Goal: Check status: Check status

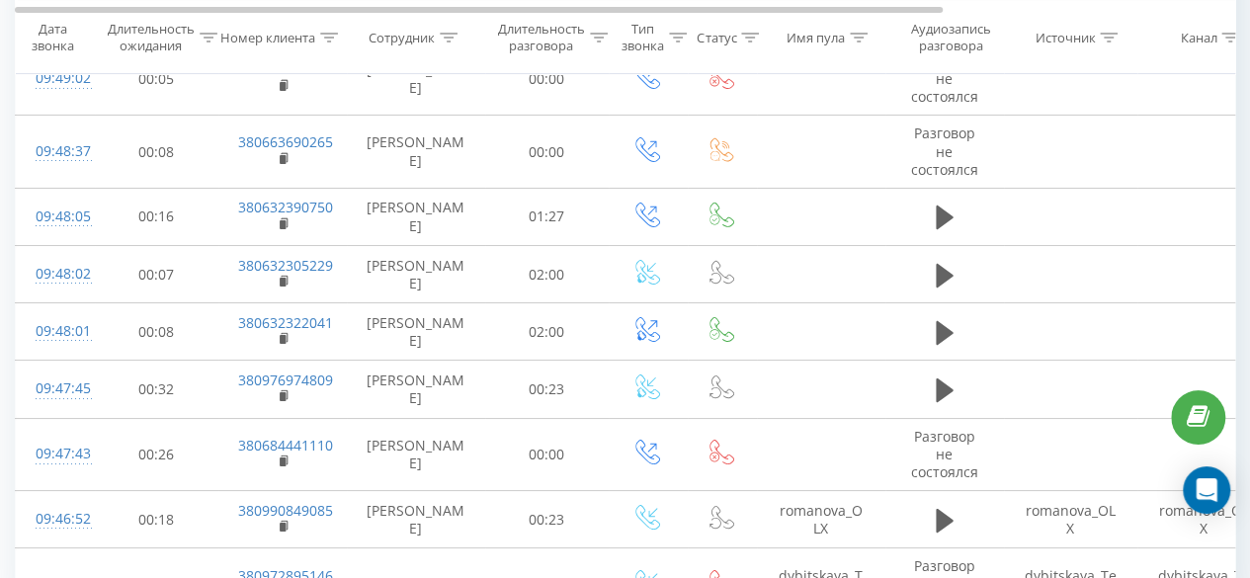
scroll to position [3611, 0]
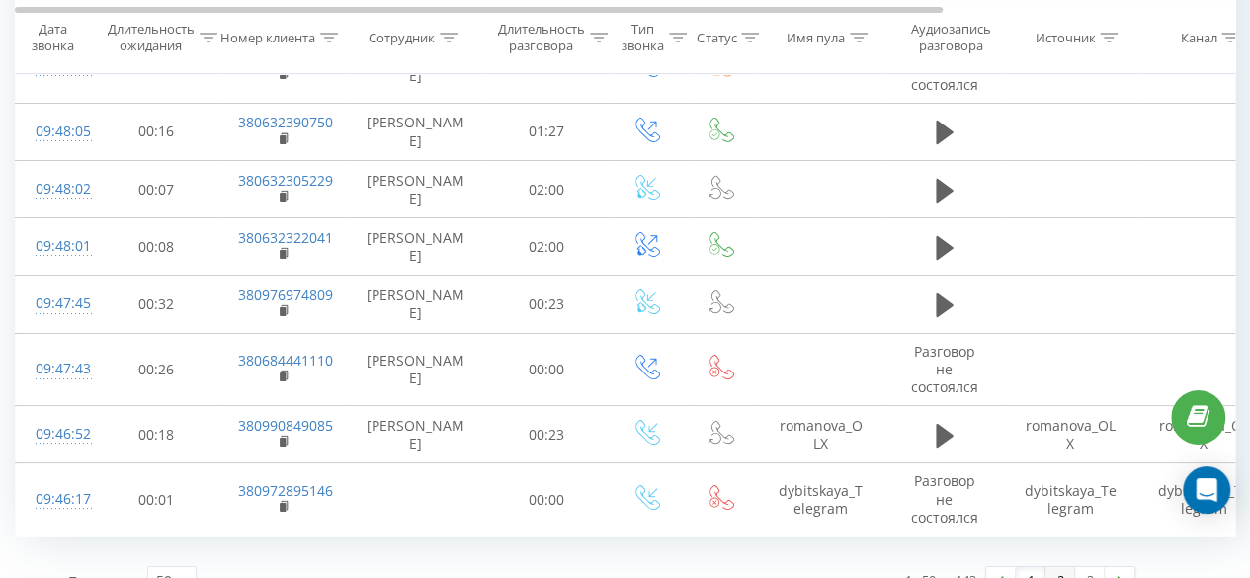
click at [1057, 567] on link "2" at bounding box center [1060, 581] width 30 height 28
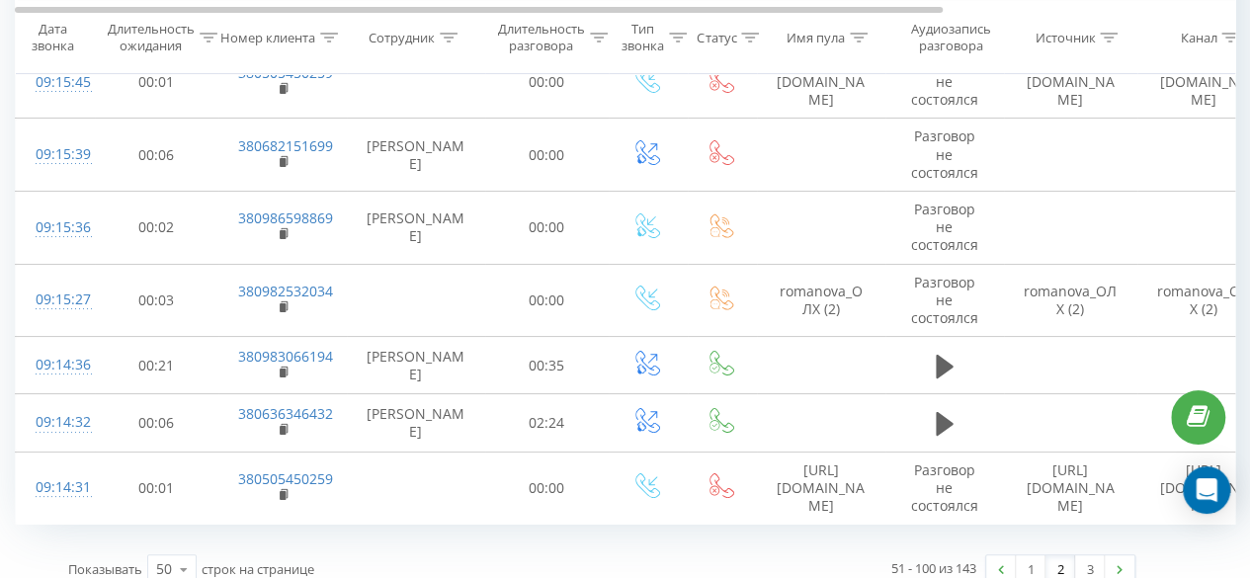
scroll to position [3671, 0]
click at [1087, 552] on link "3" at bounding box center [1090, 566] width 30 height 28
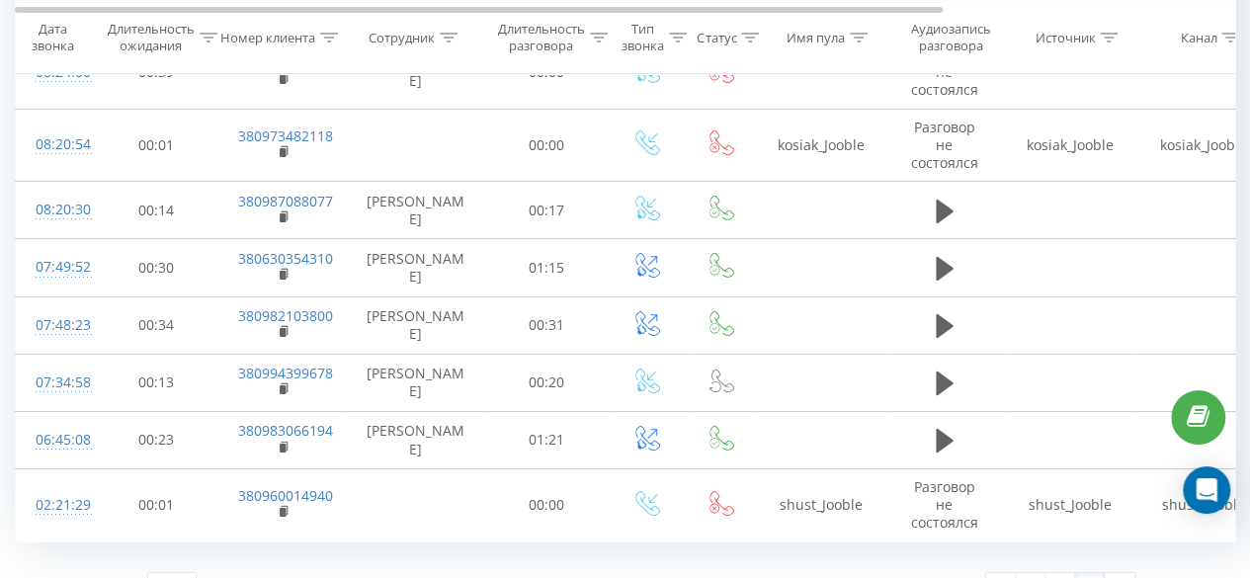
scroll to position [3347, 0]
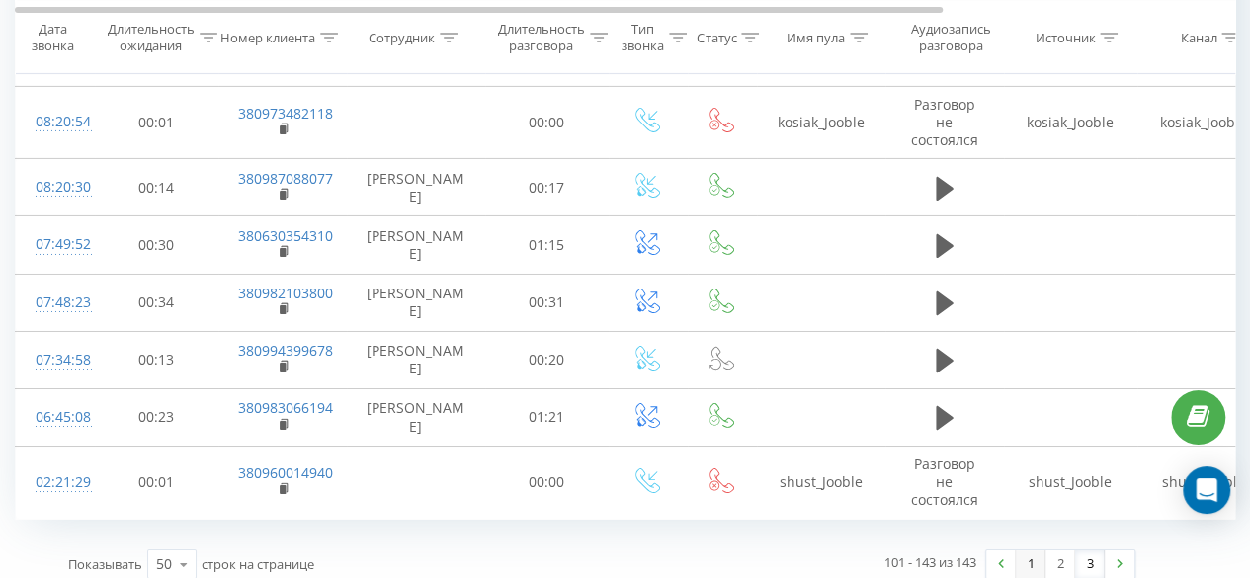
click at [1027, 557] on link "1" at bounding box center [1031, 564] width 30 height 28
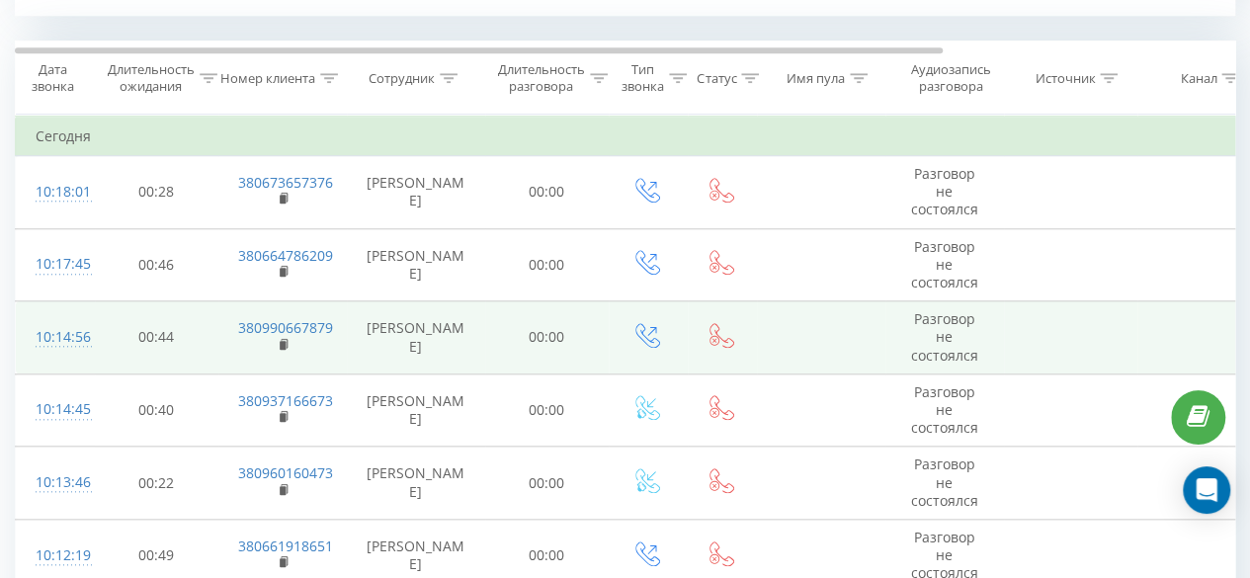
scroll to position [802, 0]
